Goal: Find contact information: Find contact information

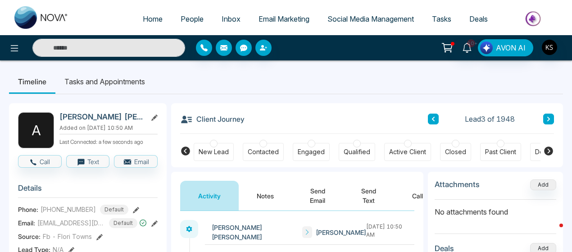
click at [182, 24] on link "People" at bounding box center [192, 18] width 41 height 17
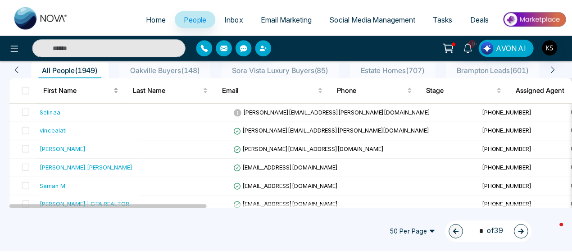
scroll to position [79, 0]
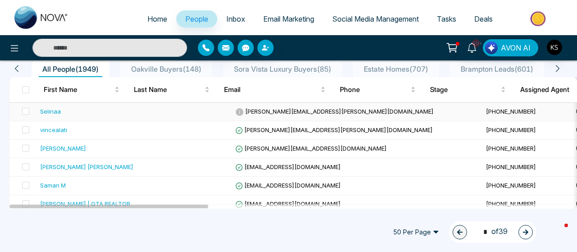
click at [50, 111] on div "Selinaa" at bounding box center [50, 111] width 21 height 9
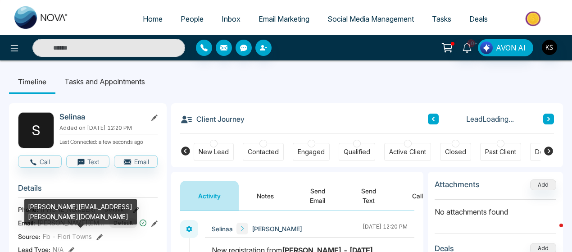
click at [78, 226] on span "[PERSON_NAME][EMAIL_ADDRESS][PERSON_NAME][DOMAIN_NAME]" at bounding box center [71, 222] width 68 height 9
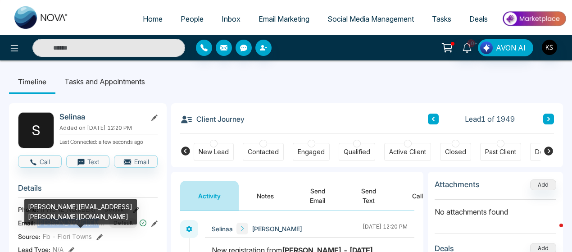
copy span "[PERSON_NAME][EMAIL_ADDRESS][PERSON_NAME][DOMAIN_NAME]"
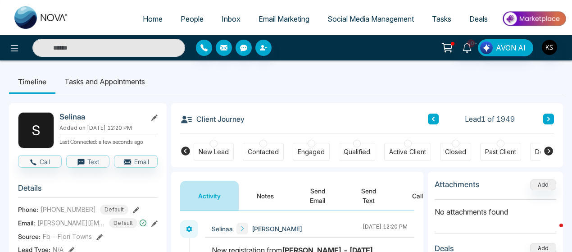
click at [67, 211] on span "[PHONE_NUMBER]" at bounding box center [68, 209] width 55 height 9
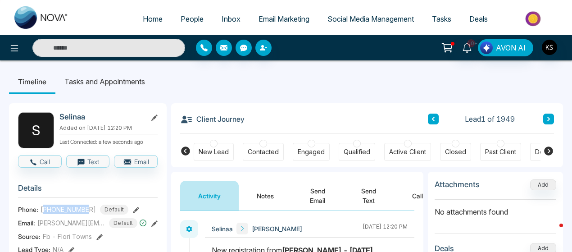
click at [67, 211] on span "[PHONE_NUMBER]" at bounding box center [68, 209] width 55 height 9
copy span "16479876537"
click at [181, 18] on span "People" at bounding box center [192, 18] width 23 height 9
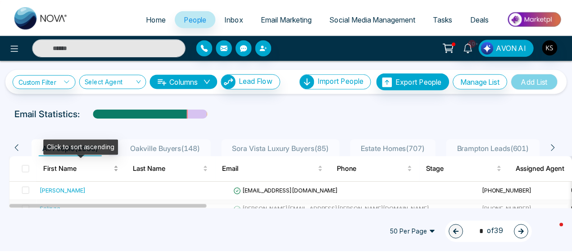
scroll to position [46, 0]
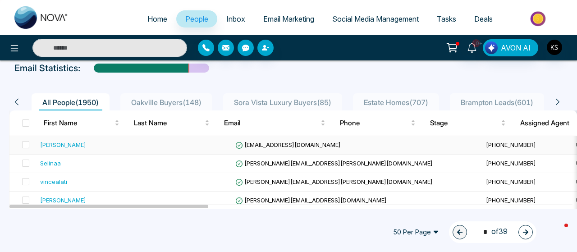
click at [63, 145] on div "[PERSON_NAME]" at bounding box center [63, 144] width 46 height 9
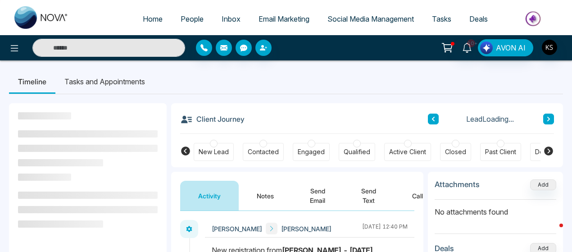
scroll to position [33, 0]
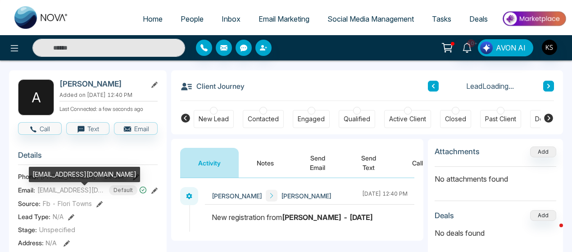
click at [68, 195] on span "[EMAIL_ADDRESS][DOMAIN_NAME]" at bounding box center [71, 189] width 68 height 9
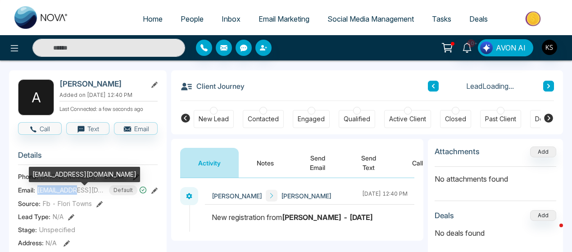
click at [68, 195] on span "[EMAIL_ADDRESS][DOMAIN_NAME]" at bounding box center [71, 189] width 68 height 9
copy span "[EMAIL_ADDRESS][DOMAIN_NAME]"
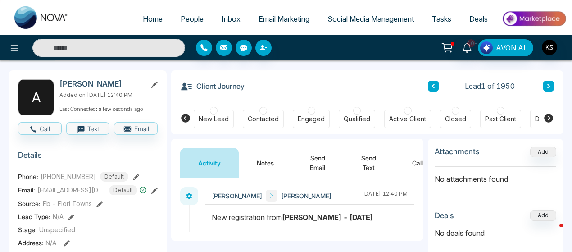
click at [61, 181] on span "[PHONE_NUMBER]" at bounding box center [68, 176] width 55 height 9
copy span "16476248167"
